Goal: Task Accomplishment & Management: Use online tool/utility

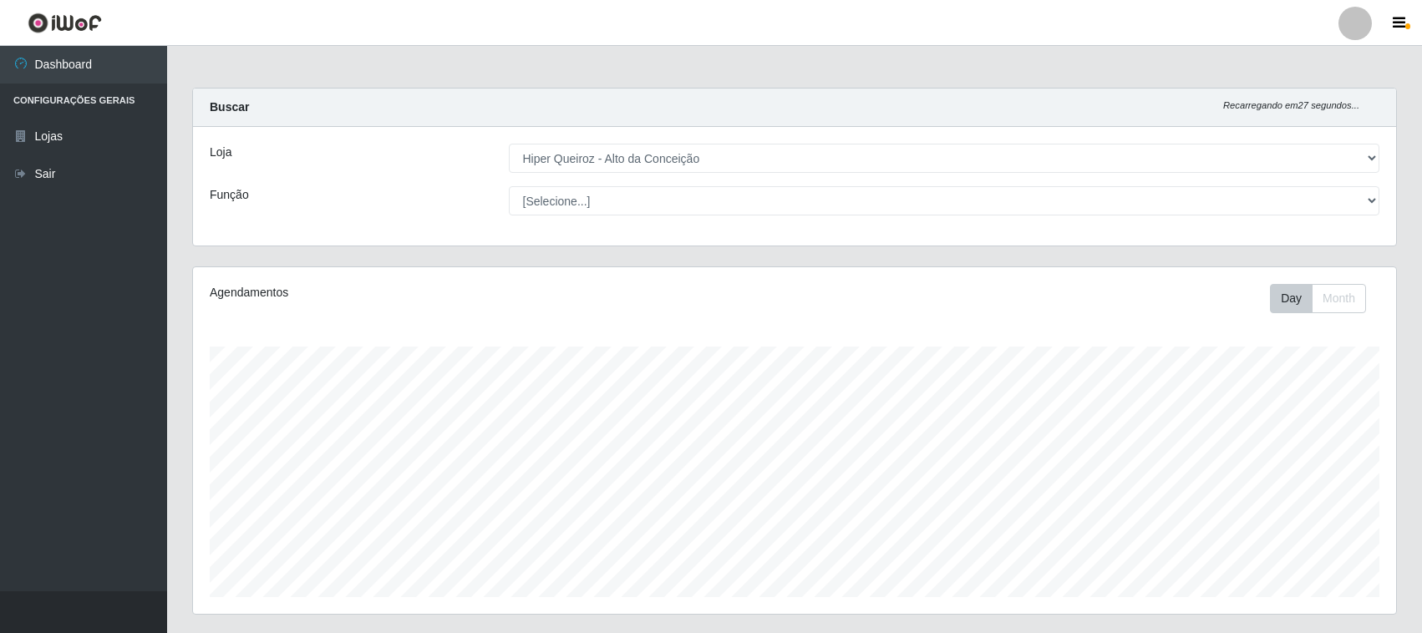
select select "515"
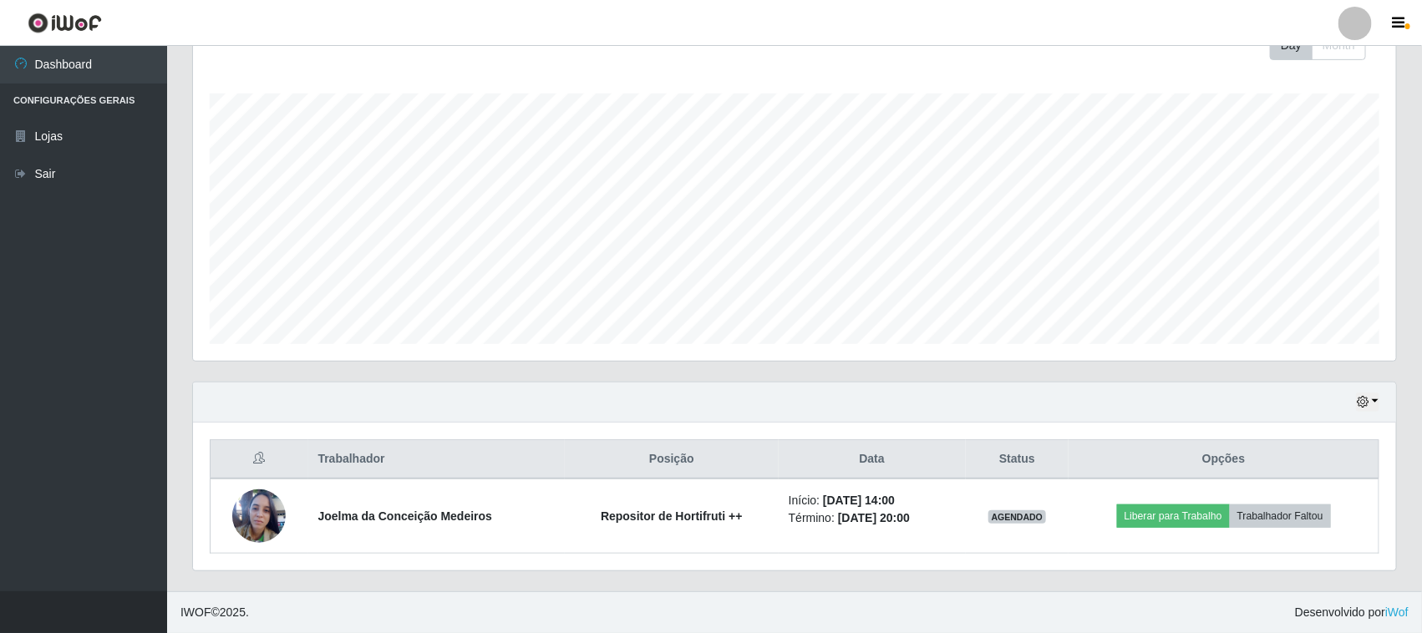
scroll to position [348, 1203]
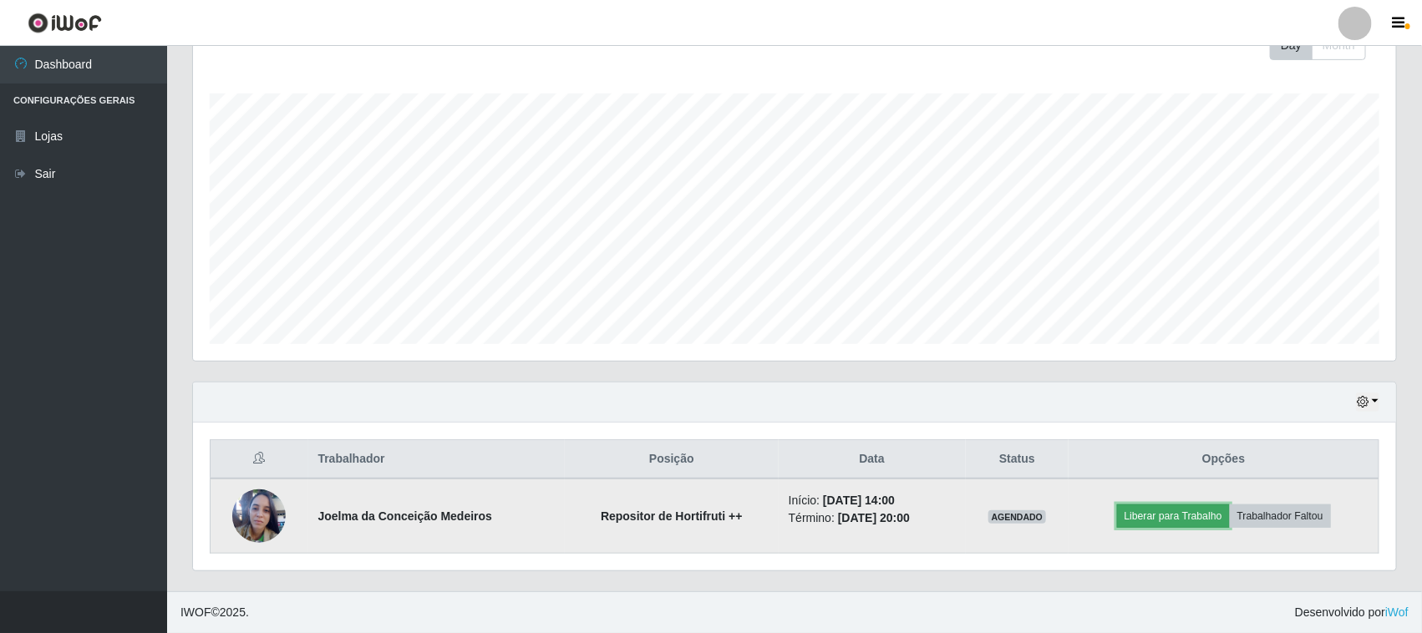
click at [1216, 523] on button "Liberar para Trabalho" at bounding box center [1173, 516] width 113 height 23
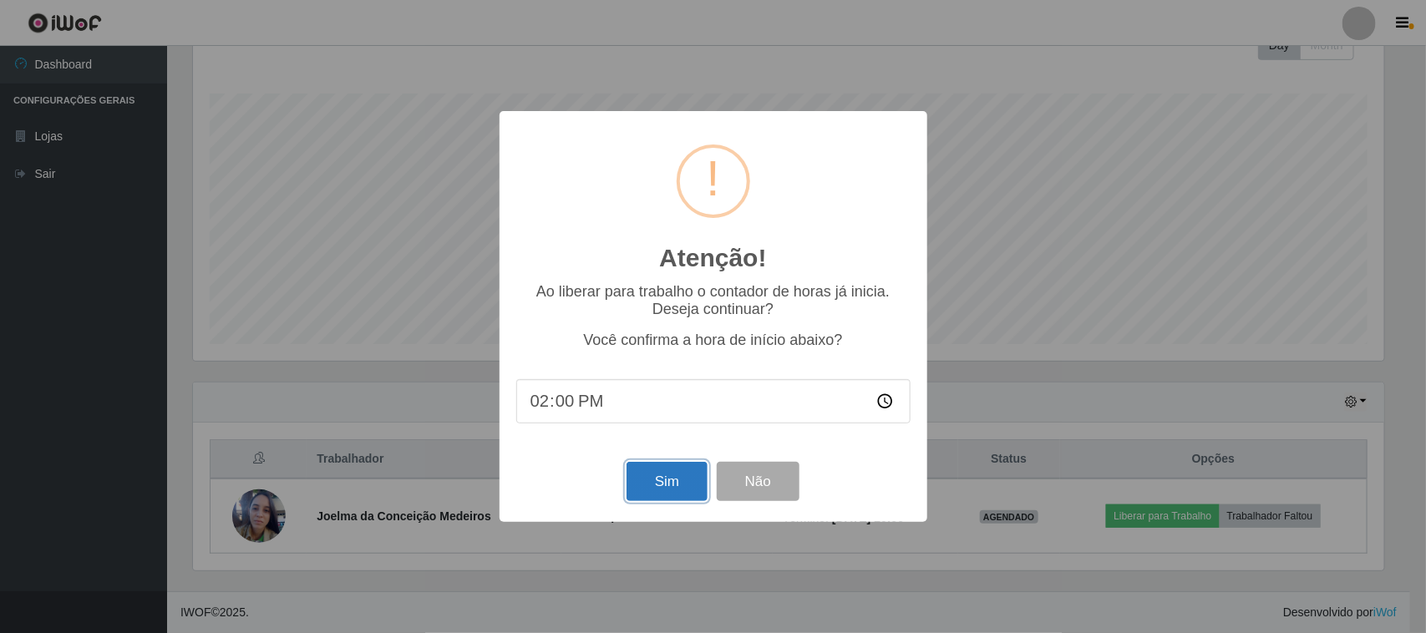
click at [683, 485] on button "Sim" at bounding box center [667, 481] width 81 height 39
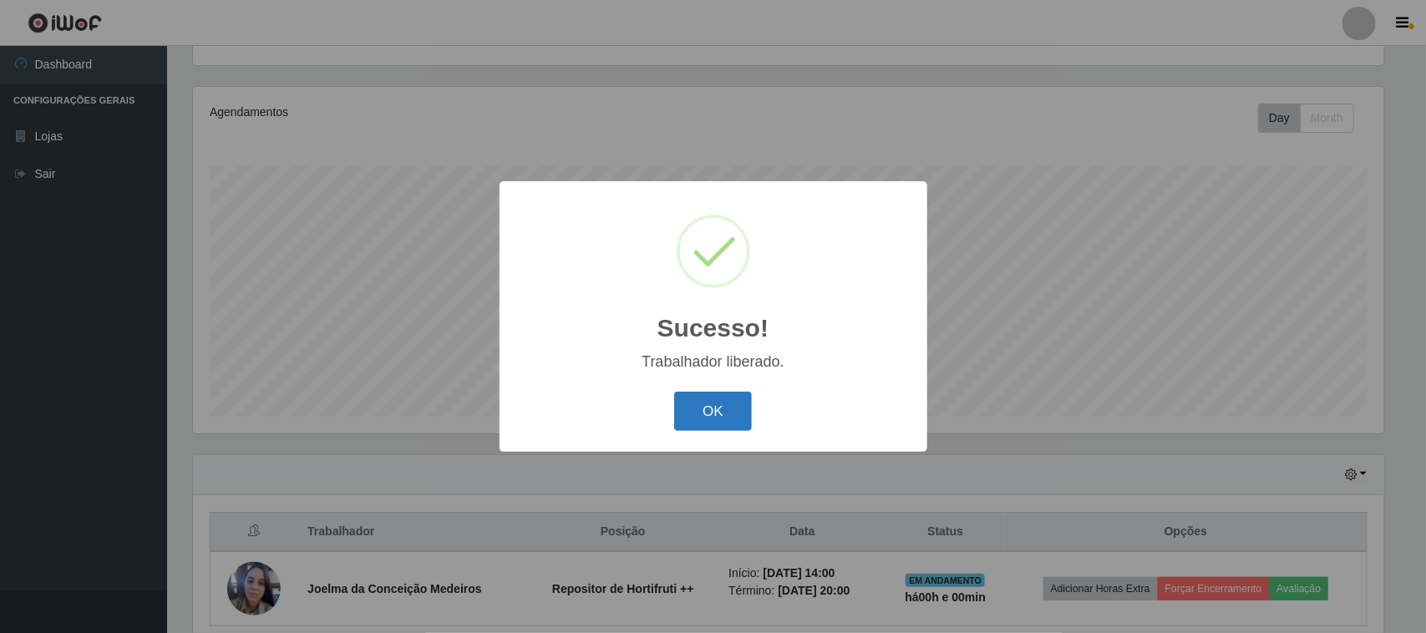
click at [719, 416] on button "OK" at bounding box center [713, 411] width 78 height 39
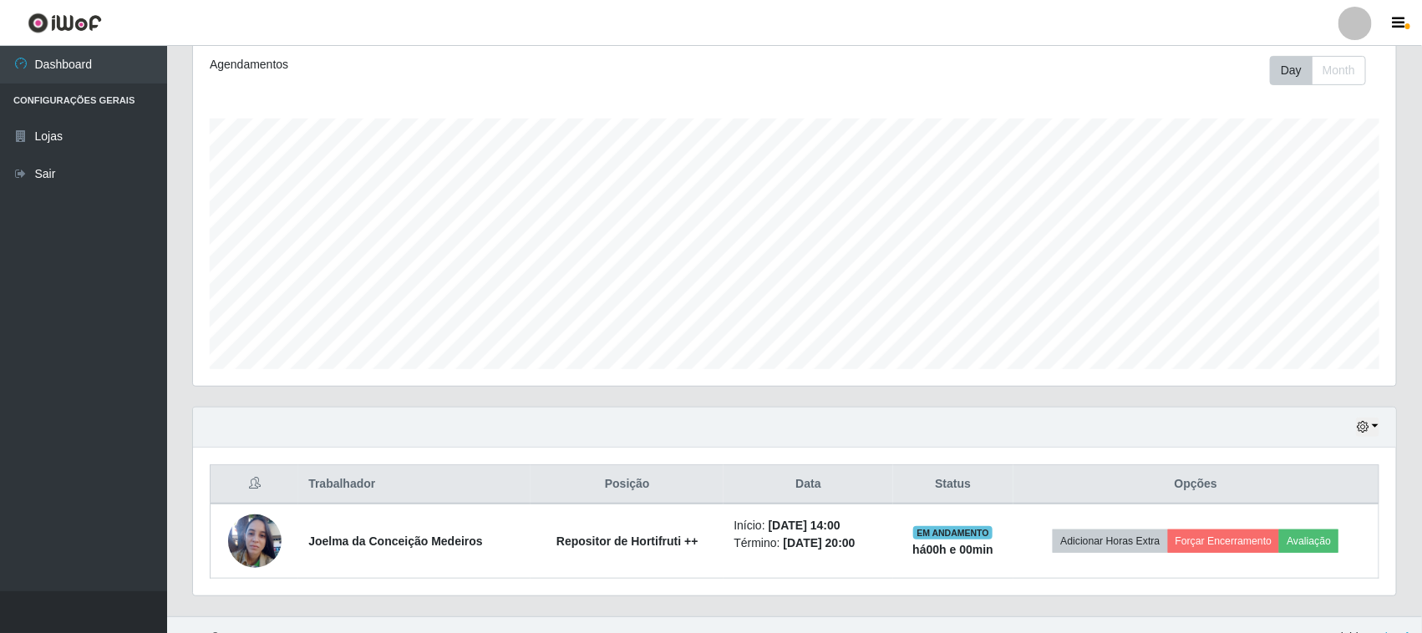
scroll to position [255, 0]
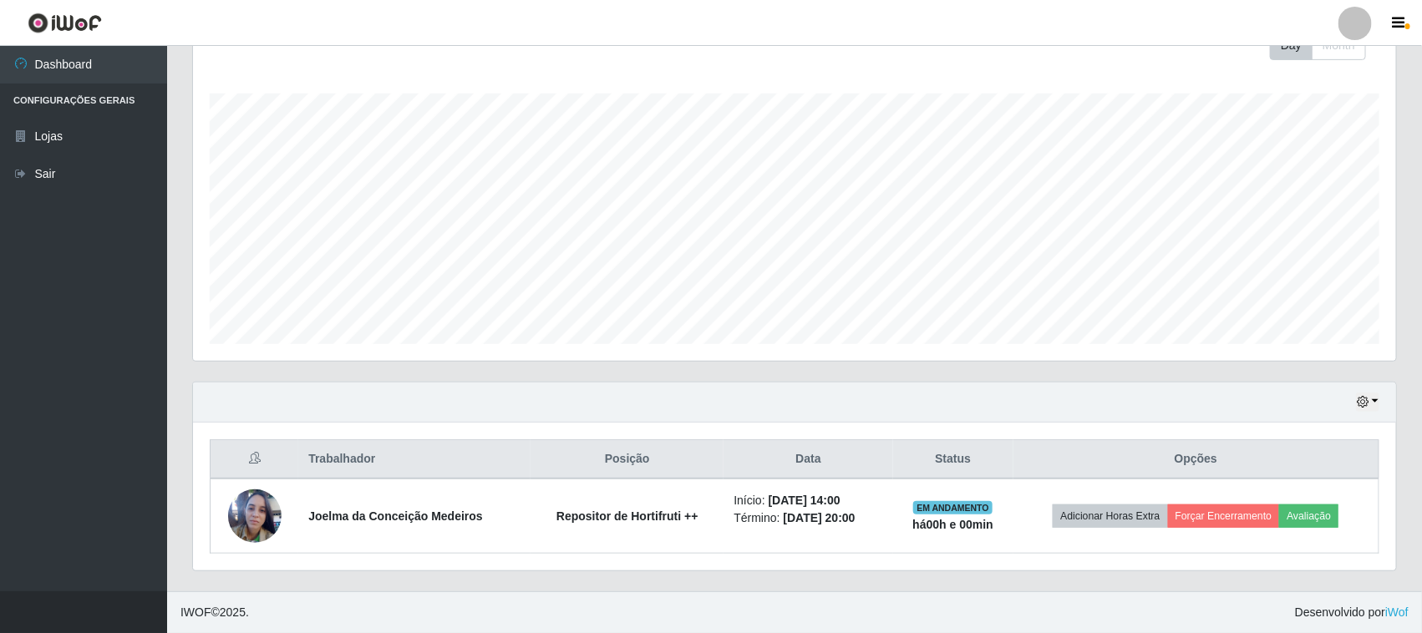
click at [1379, 415] on div "Hoje 1 dia 3 dias 1 Semana Não encerrados" at bounding box center [794, 403] width 1203 height 40
click at [1372, 397] on button "button" at bounding box center [1367, 402] width 23 height 19
click at [1303, 313] on button "3 dias" at bounding box center [1312, 304] width 132 height 35
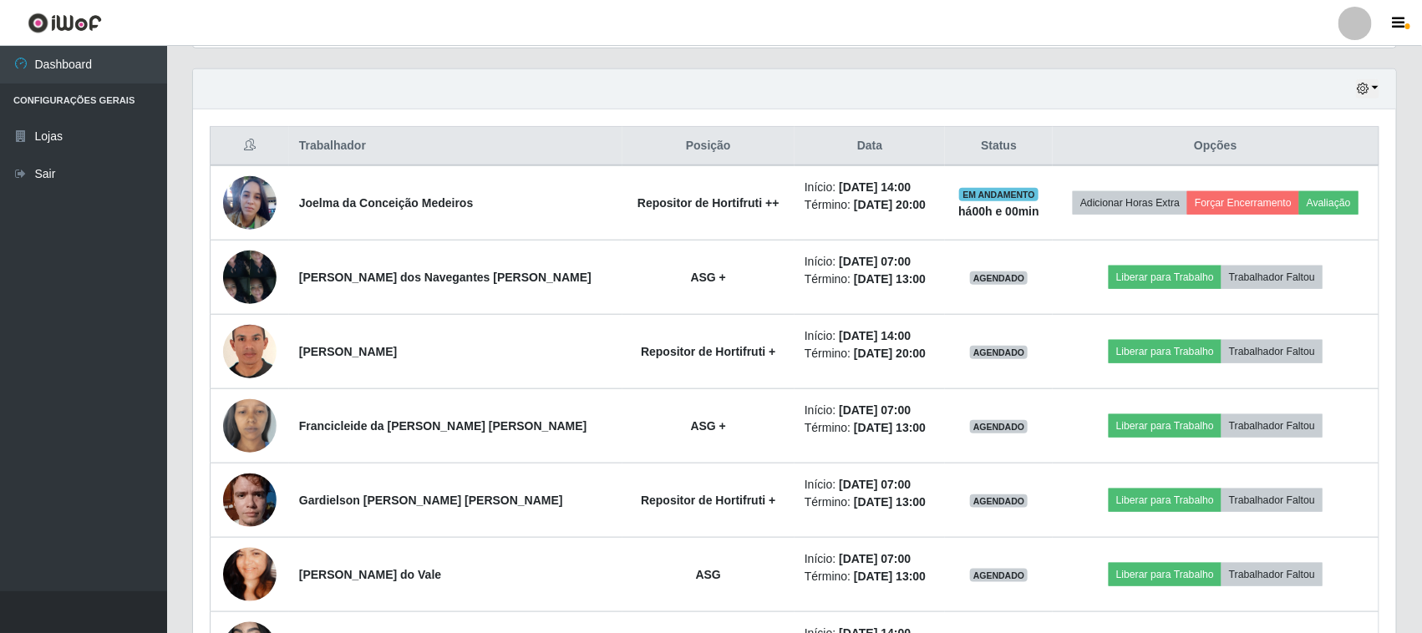
scroll to position [568, 0]
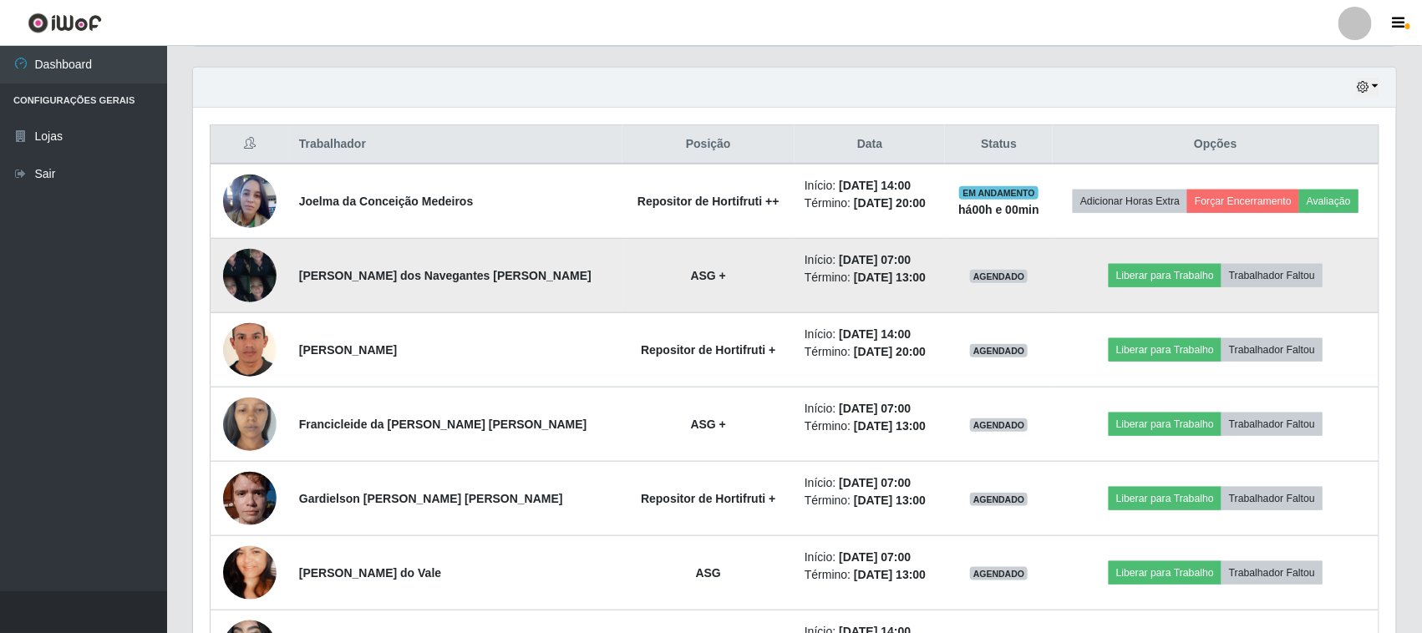
click at [246, 267] on img at bounding box center [249, 275] width 53 height 71
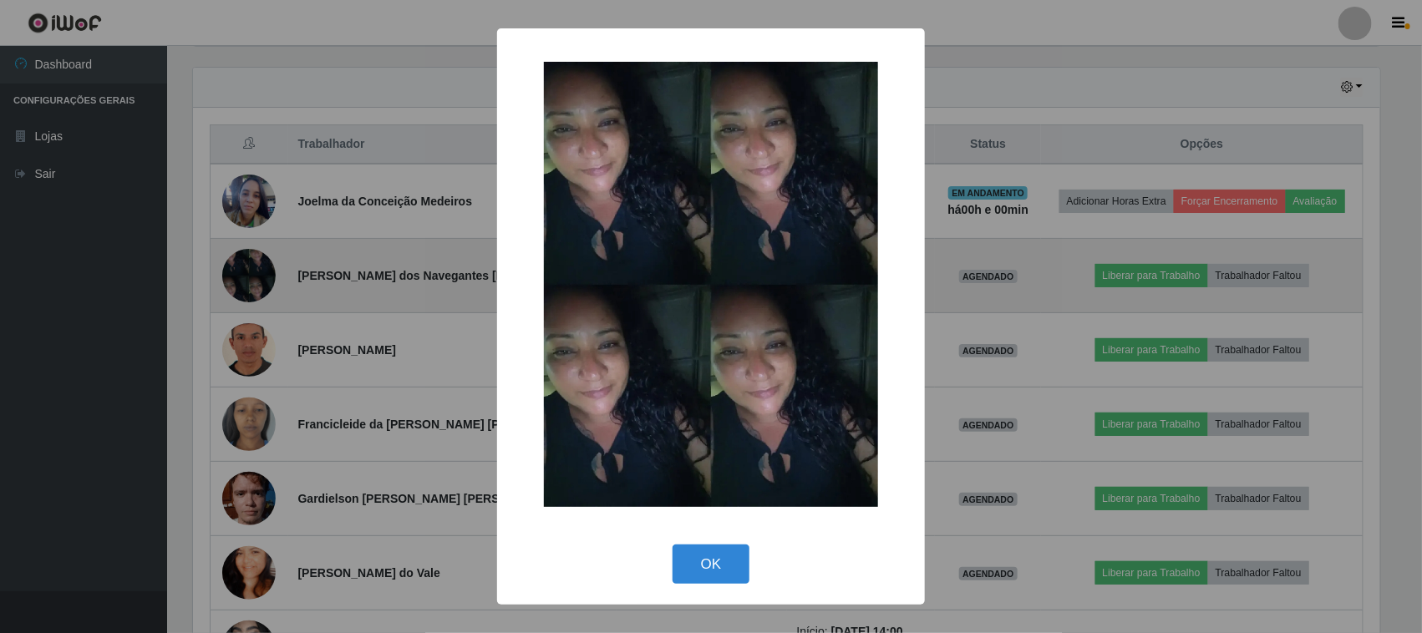
scroll to position [348, 1191]
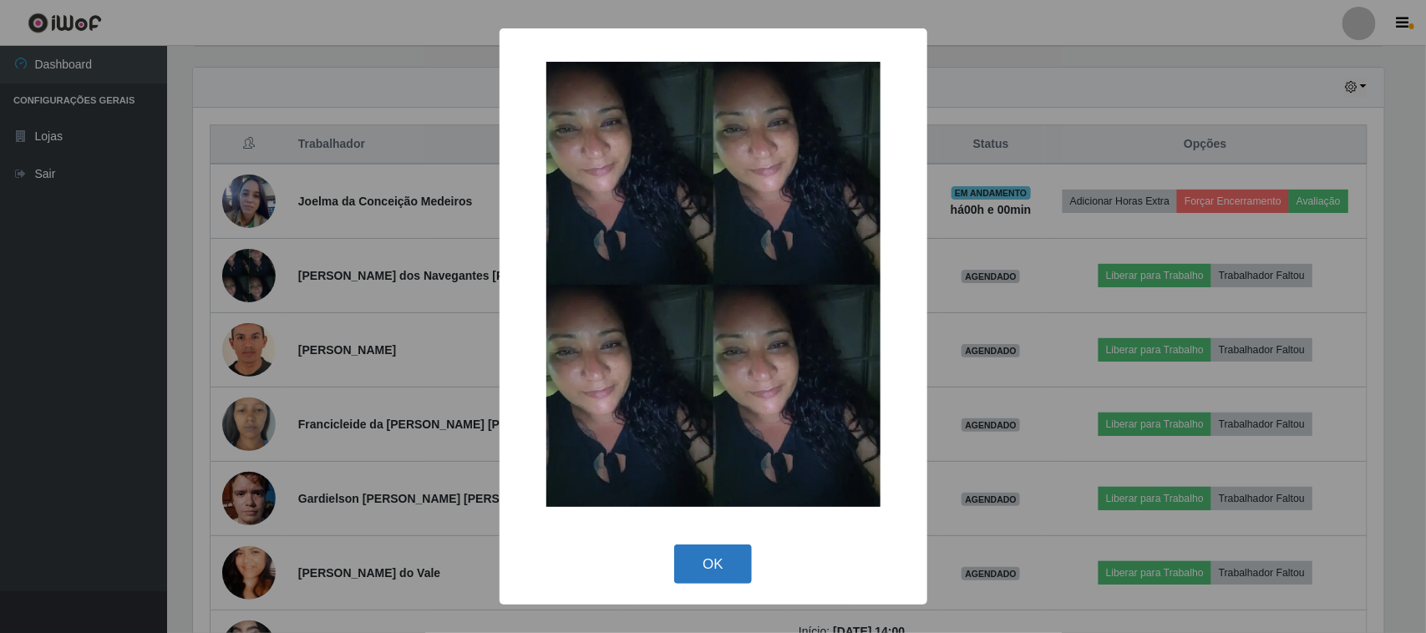
click at [725, 571] on button "OK" at bounding box center [713, 564] width 78 height 39
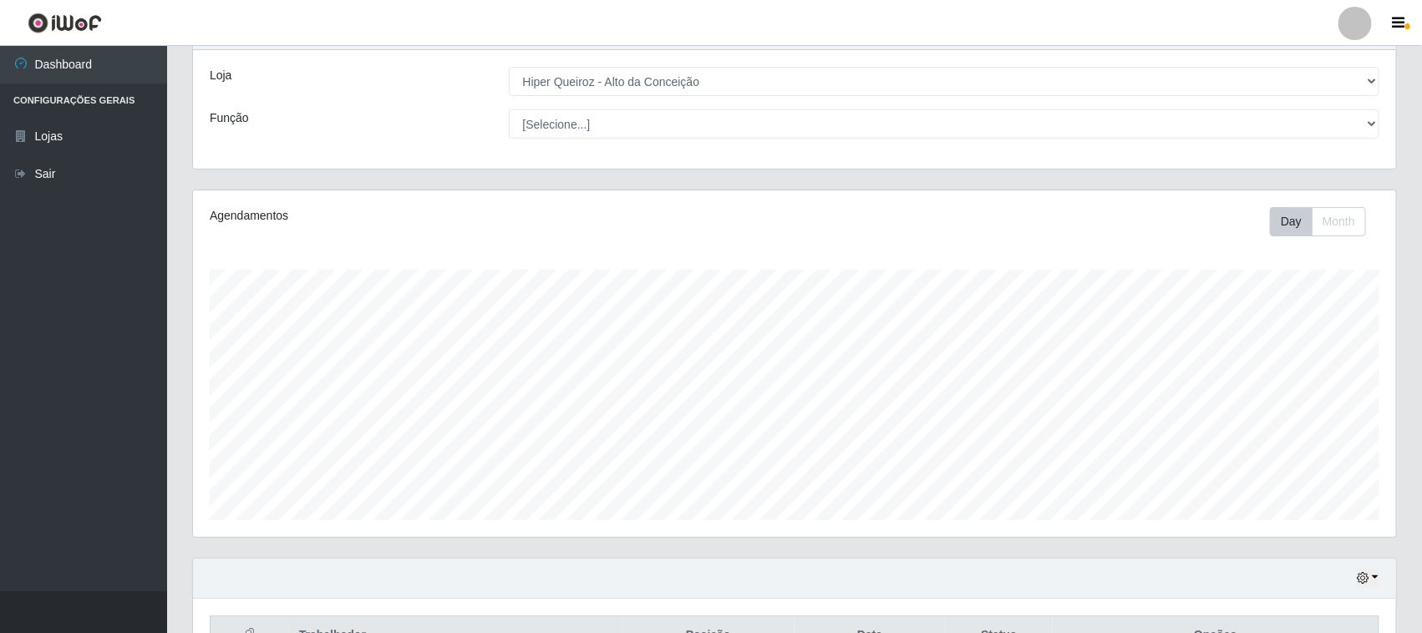
scroll to position [46, 0]
